Goal: Transaction & Acquisition: Purchase product/service

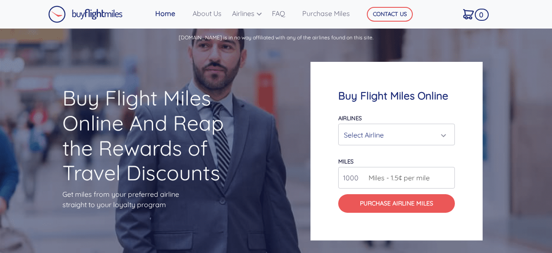
click at [370, 132] on div "Select Airline" at bounding box center [394, 135] width 100 height 16
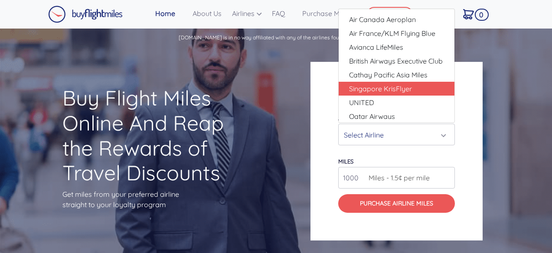
click at [386, 88] on span "Singapore KrisFlyer" at bounding box center [380, 89] width 63 height 10
select select "Singapore KrisFlyer"
type input "80000"
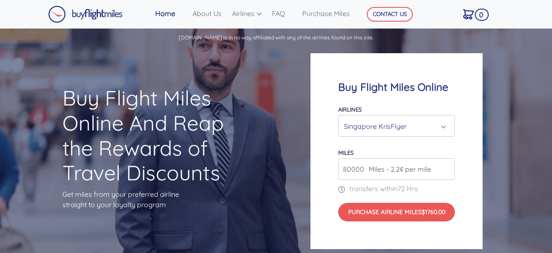
click at [414, 126] on div "Singapore KrisFlyer" at bounding box center [394, 126] width 100 height 16
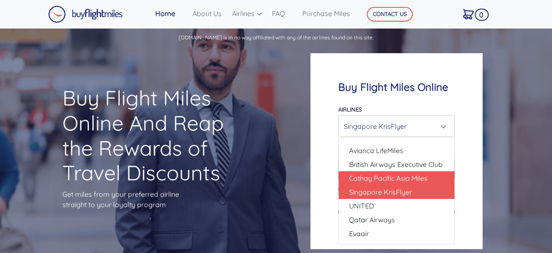
click at [365, 175] on span "Cathay Pacific Asia Miles" at bounding box center [388, 178] width 78 height 10
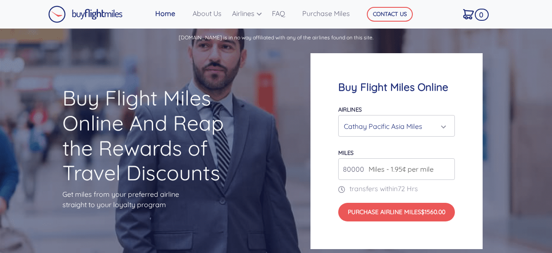
click at [414, 125] on div "Cathay Pacific Asia Miles" at bounding box center [394, 126] width 100 height 16
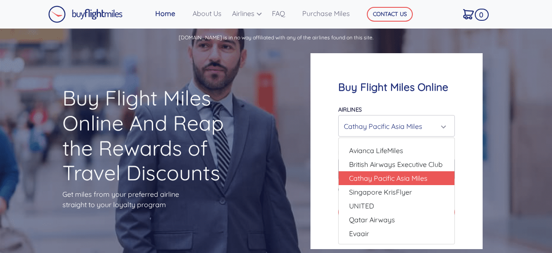
scroll to position [13, 0]
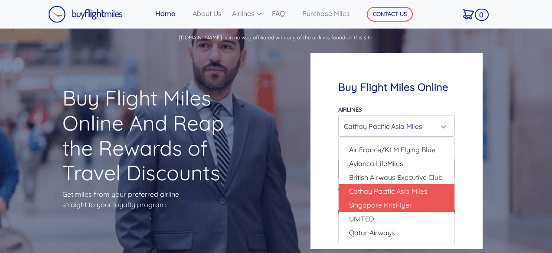
click at [381, 206] on span "Singapore KrisFlyer" at bounding box center [380, 205] width 63 height 10
select select "Singapore KrisFlyer"
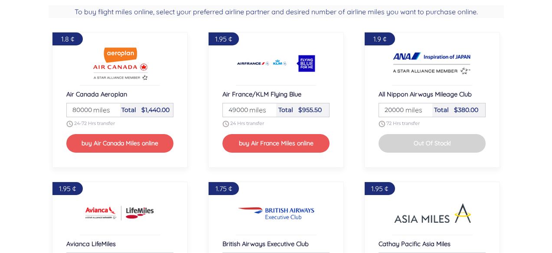
scroll to position [650, 0]
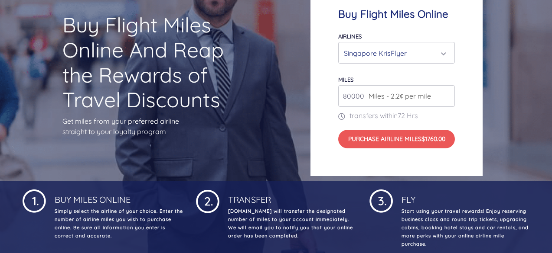
scroll to position [0, 0]
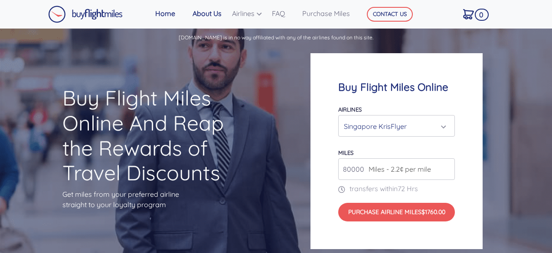
click at [200, 13] on link "About Us" at bounding box center [208, 13] width 39 height 17
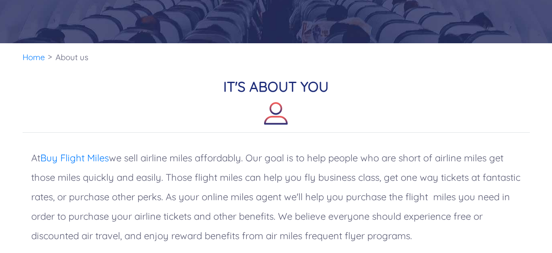
scroll to position [173, 0]
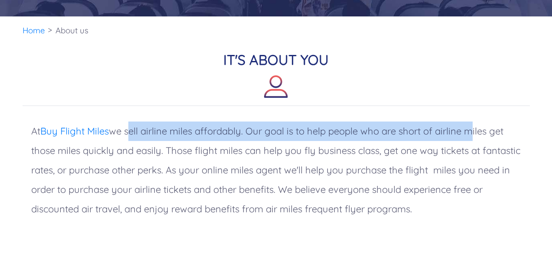
drag, startPoint x: 130, startPoint y: 133, endPoint x: 471, endPoint y: 135, distance: 340.6
click at [471, 135] on p "At Buy Flight Miles we sell airline miles affordably. Our goal is to help peopl…" at bounding box center [276, 170] width 507 height 115
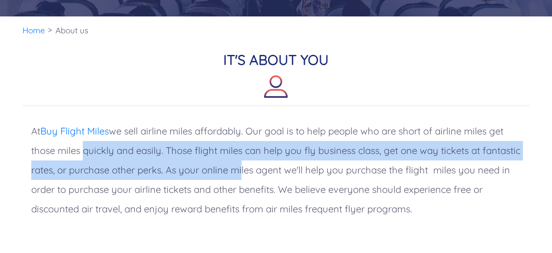
drag, startPoint x: 79, startPoint y: 159, endPoint x: 283, endPoint y: 165, distance: 203.3
click at [283, 165] on p "At Buy Flight Miles we sell airline miles affordably. Our goal is to help peopl…" at bounding box center [276, 170] width 507 height 115
click at [275, 154] on p "At Buy Flight Miles we sell airline miles affordably. Our goal is to help peopl…" at bounding box center [276, 170] width 507 height 115
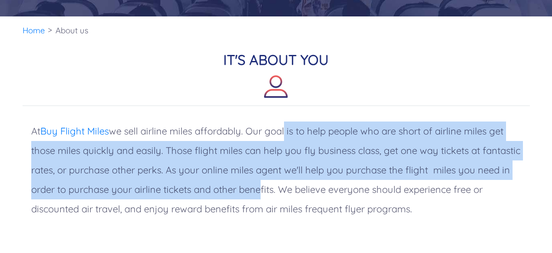
drag, startPoint x: 285, startPoint y: 133, endPoint x: 291, endPoint y: 189, distance: 56.2
click at [291, 189] on p "At Buy Flight Miles we sell airline miles affordably. Our goal is to help peopl…" at bounding box center [276, 170] width 507 height 115
click at [292, 193] on p "At Buy Flight Miles we sell airline miles affordably. Our goal is to help peopl…" at bounding box center [276, 170] width 507 height 115
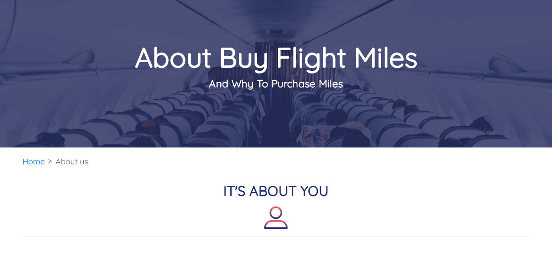
scroll to position [0, 0]
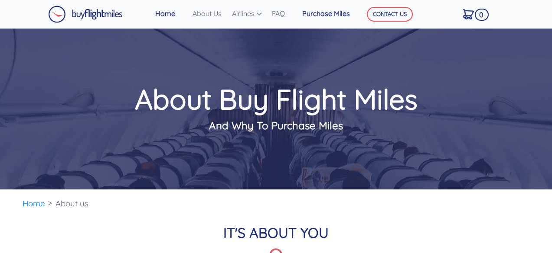
click at [331, 12] on link "Purchase Miles" at bounding box center [326, 13] width 55 height 17
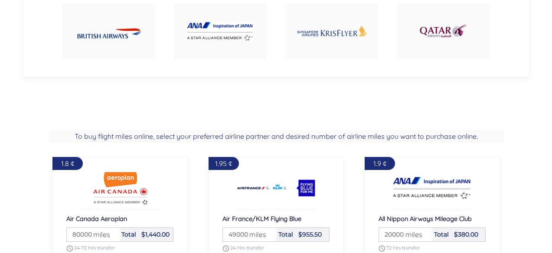
scroll to position [563, 0]
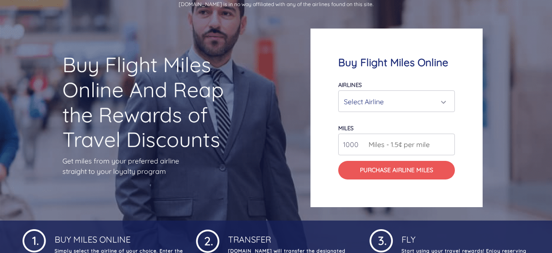
scroll to position [0, 0]
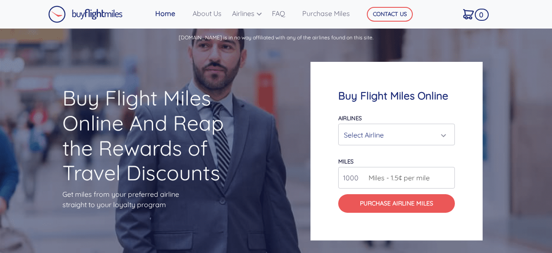
click at [293, 92] on div "Buy Flight Miles Online And Reap the Rewards of Travel Discounts Get miles from…" at bounding box center [276, 152] width 552 height 206
